Goal: Transaction & Acquisition: Purchase product/service

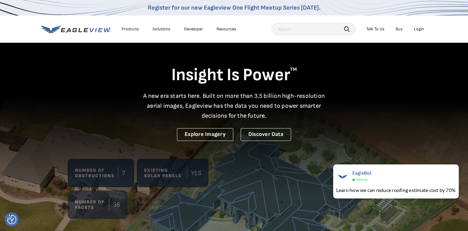
click at [417, 30] on div "Login" at bounding box center [419, 29] width 10 height 6
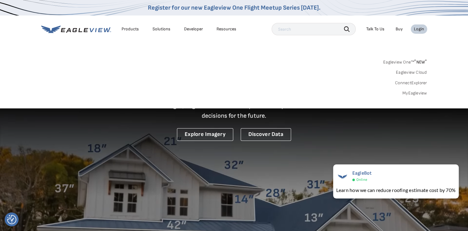
click at [413, 95] on link "MyEagleview" at bounding box center [414, 93] width 25 height 6
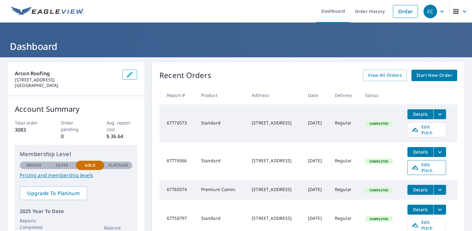
click at [419, 164] on icon at bounding box center [415, 167] width 7 height 7
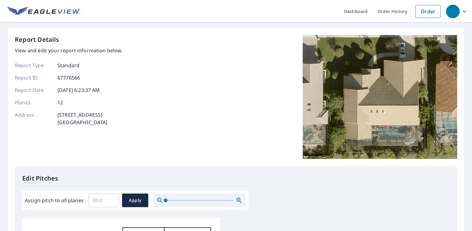
click at [101, 201] on input "Assign pitch to all planes" at bounding box center [104, 199] width 30 height 17
type input "7"
click at [130, 199] on span "Apply" at bounding box center [135, 200] width 16 height 8
type input "7"
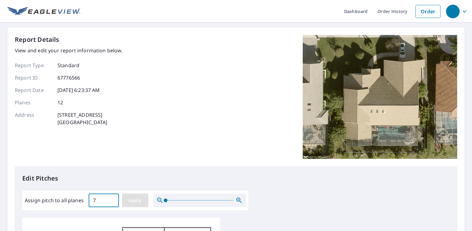
type input "7"
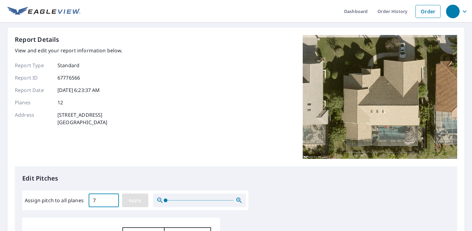
type input "7"
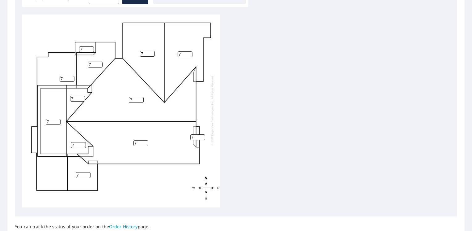
scroll to position [259, 0]
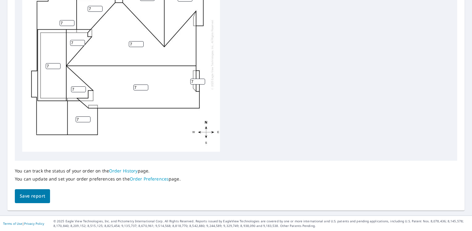
click at [26, 198] on span "Save report" at bounding box center [32, 196] width 25 height 8
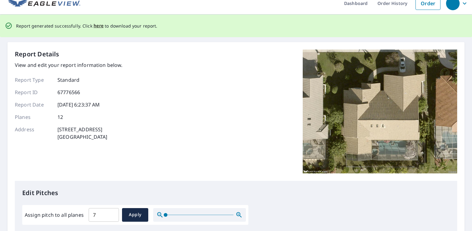
scroll to position [0, 0]
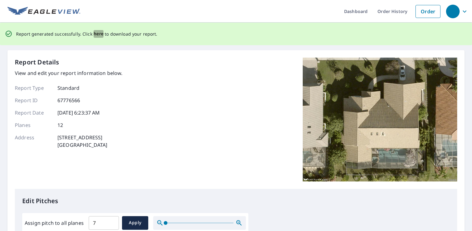
click at [97, 35] on span "here" at bounding box center [99, 34] width 10 height 8
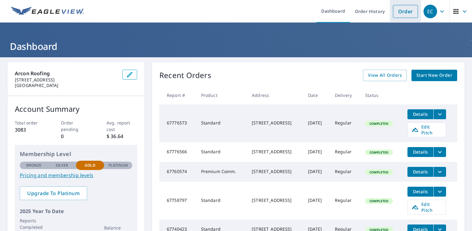
click at [393, 13] on link "Order" at bounding box center [405, 11] width 25 height 13
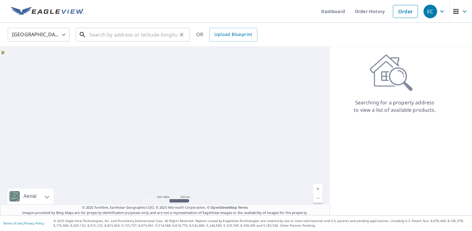
click at [128, 35] on input "text" at bounding box center [133, 34] width 88 height 17
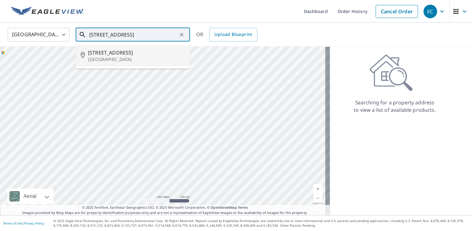
click at [129, 56] on span "[STREET_ADDRESS]" at bounding box center [136, 52] width 97 height 7
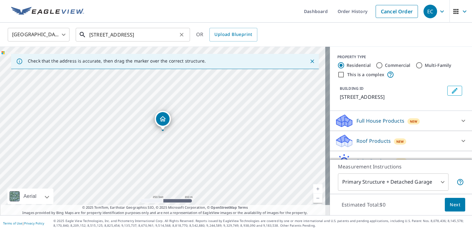
click at [176, 35] on input "[STREET_ADDRESS]" at bounding box center [133, 34] width 88 height 17
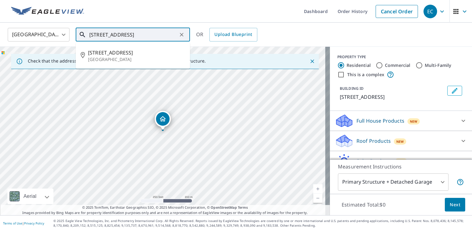
type input "[STREET_ADDRESS]"
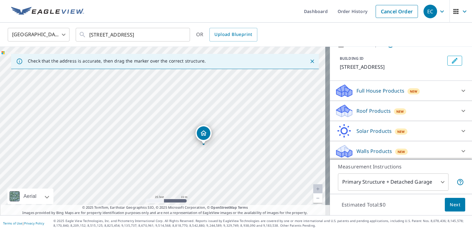
scroll to position [31, 0]
click at [388, 117] on div "Roof Products New" at bounding box center [395, 110] width 121 height 15
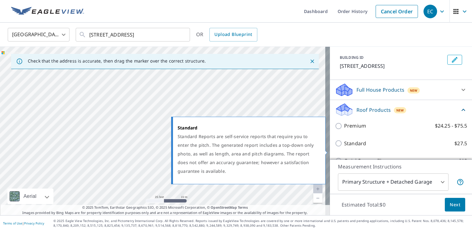
click at [360, 147] on p "Standard" at bounding box center [355, 143] width 22 height 8
click at [344, 147] on input "Standard $27.5" at bounding box center [339, 142] width 9 height 7
checkbox input "true"
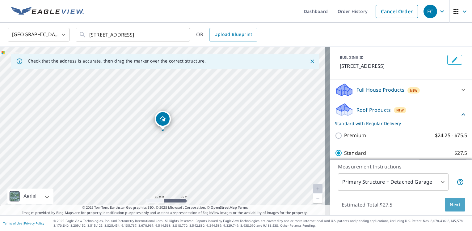
click at [451, 205] on span "Next" at bounding box center [455, 205] width 11 height 8
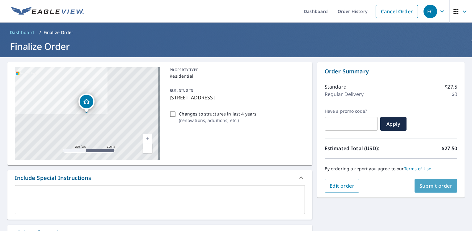
click at [443, 184] on span "Submit order" at bounding box center [436, 185] width 33 height 7
checkbox input "true"
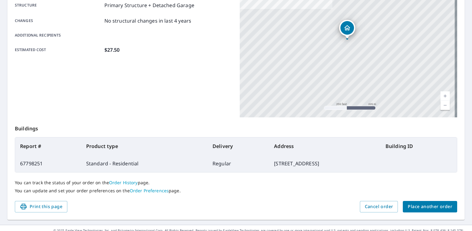
scroll to position [133, 0]
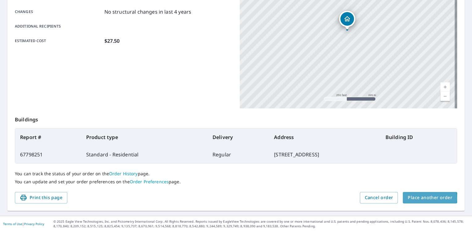
click at [424, 198] on span "Place another order" at bounding box center [430, 198] width 45 height 8
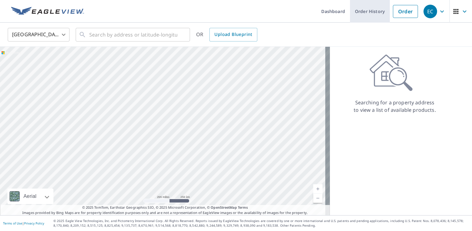
click at [360, 12] on link "Order History" at bounding box center [370, 11] width 40 height 23
